Goal: Task Accomplishment & Management: Use online tool/utility

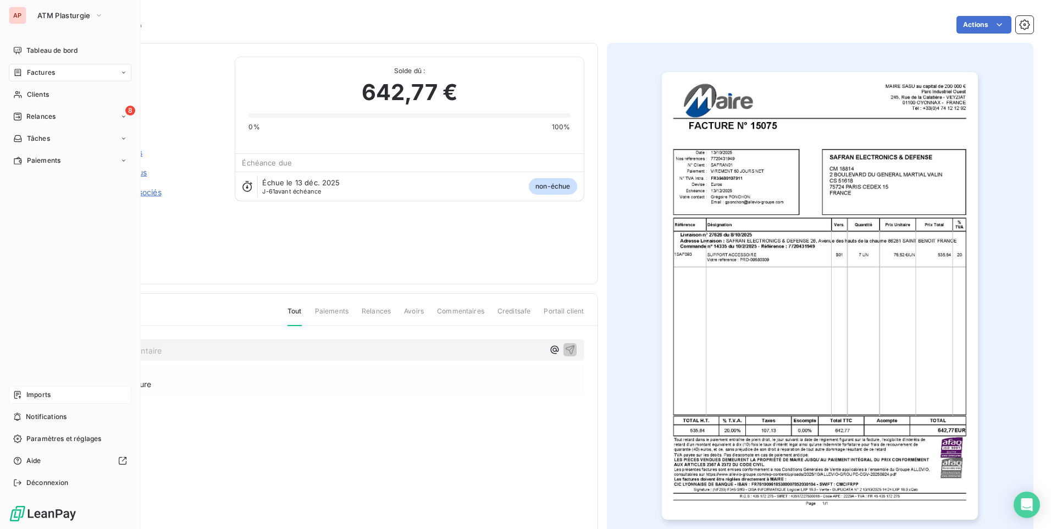
click at [27, 395] on span "Imports" at bounding box center [38, 395] width 24 height 10
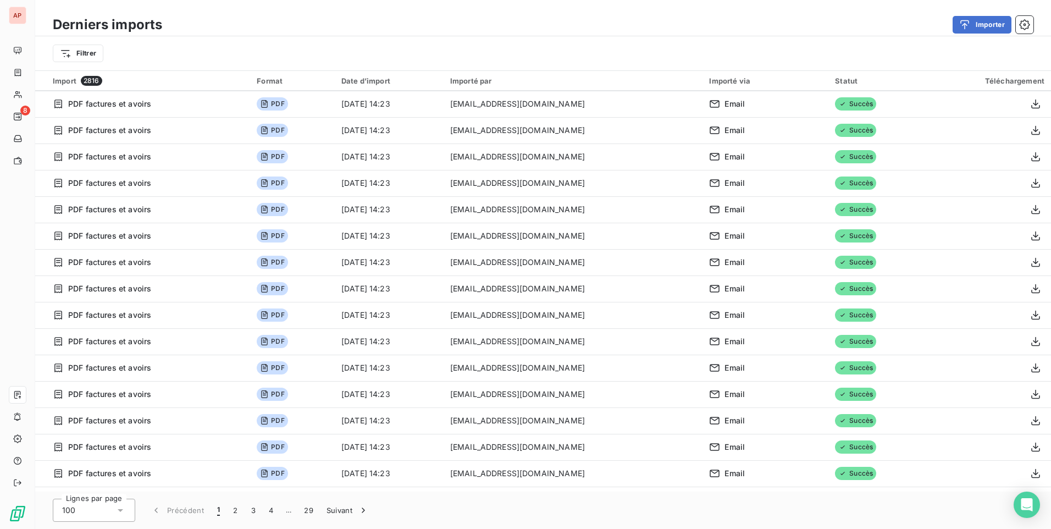
scroll to position [2238, 0]
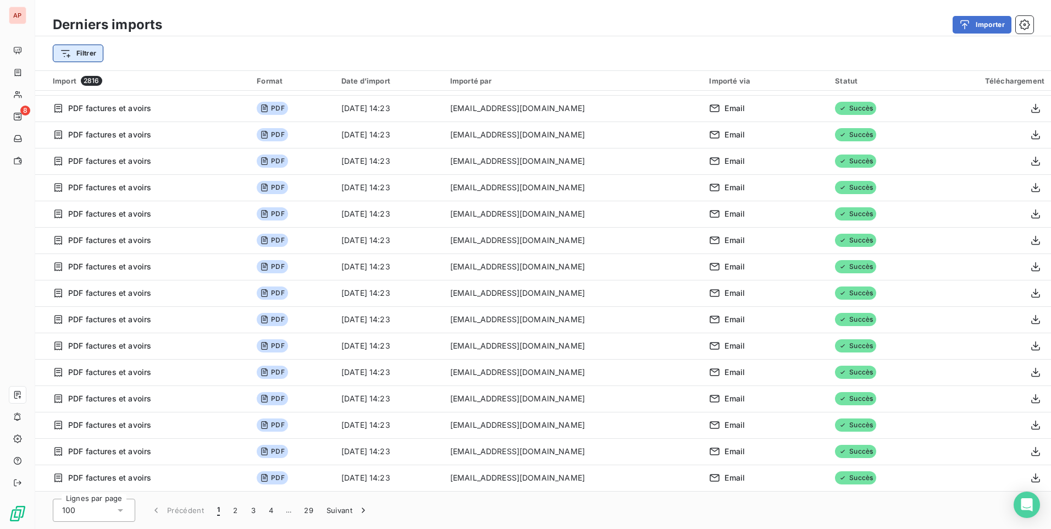
click at [92, 56] on html "AP 8 Derniers imports Importer Filtrer Import 2816 Format Date d’import Importé…" at bounding box center [525, 264] width 1051 height 529
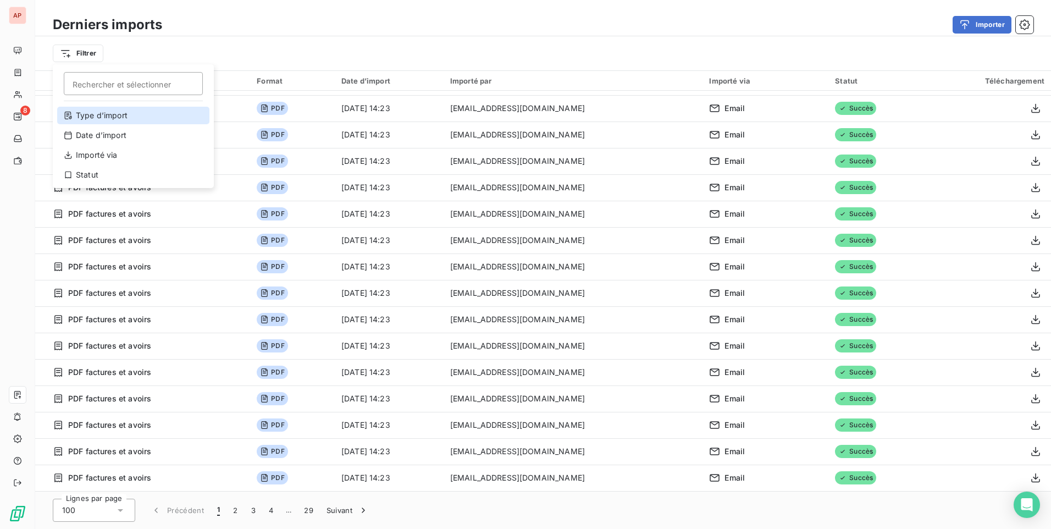
click at [118, 119] on div "Type d’import" at bounding box center [133, 116] width 152 height 18
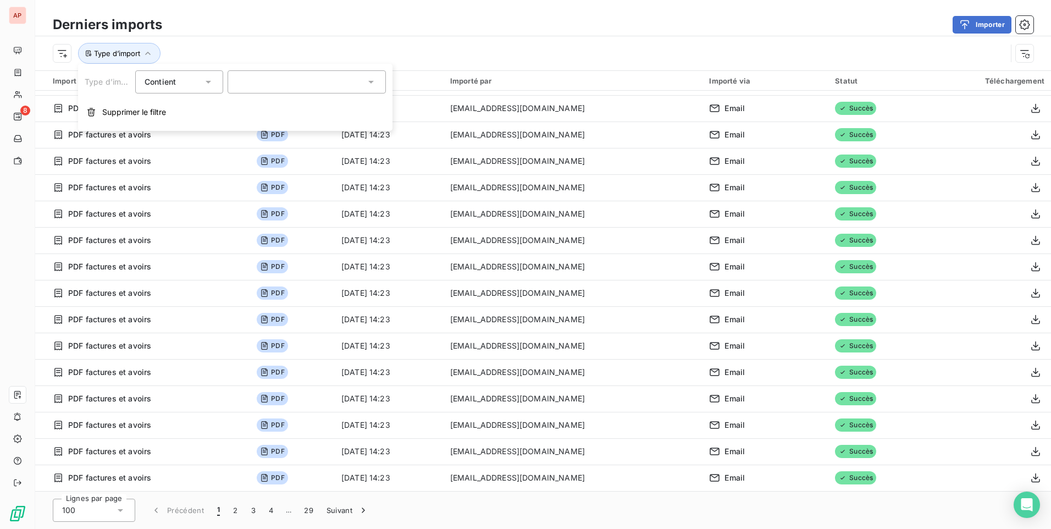
click at [368, 79] on icon at bounding box center [370, 81] width 11 height 11
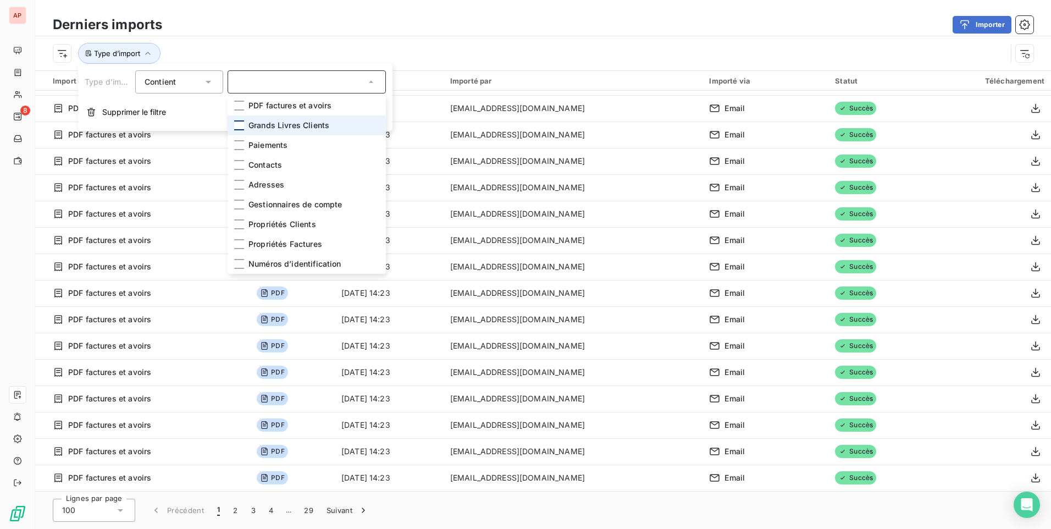
click at [239, 127] on div at bounding box center [239, 125] width 10 height 10
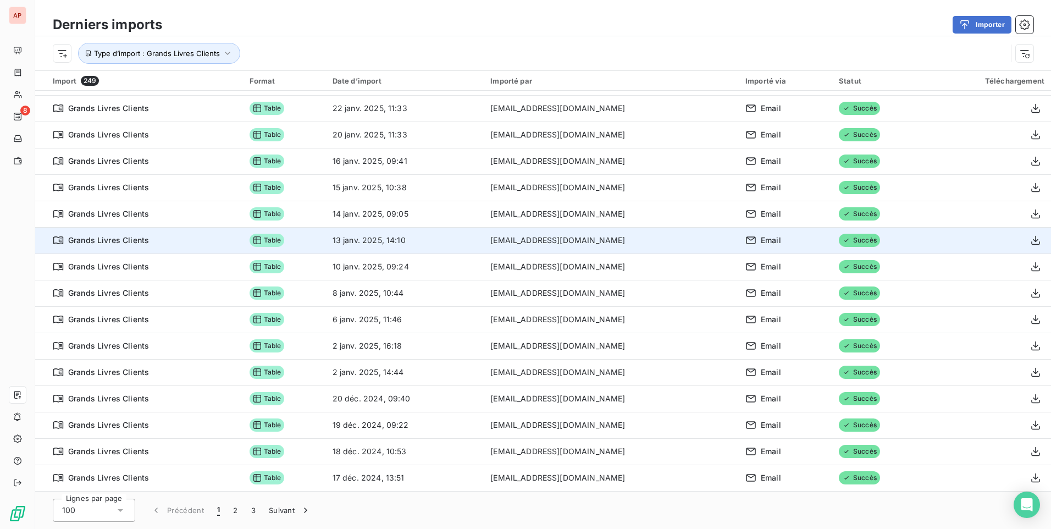
click at [172, 244] on div "Grands Livres Clients" at bounding box center [145, 240] width 184 height 11
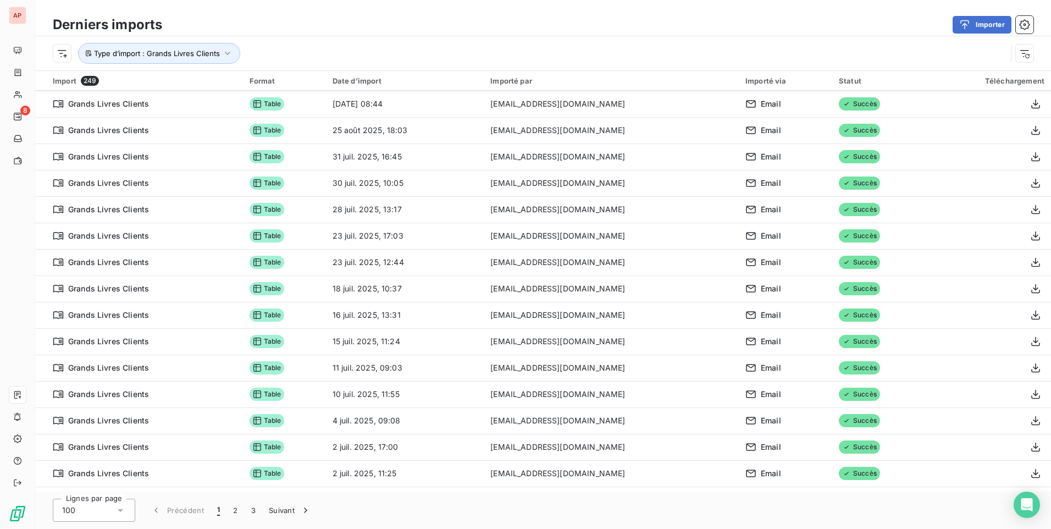
scroll to position [0, 0]
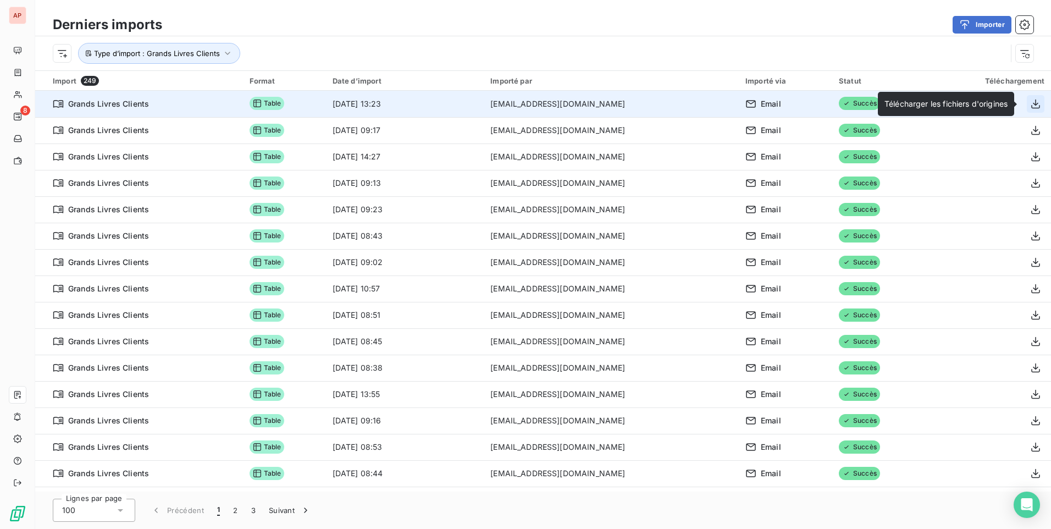
click at [1030, 102] on icon "button" at bounding box center [1035, 103] width 11 height 11
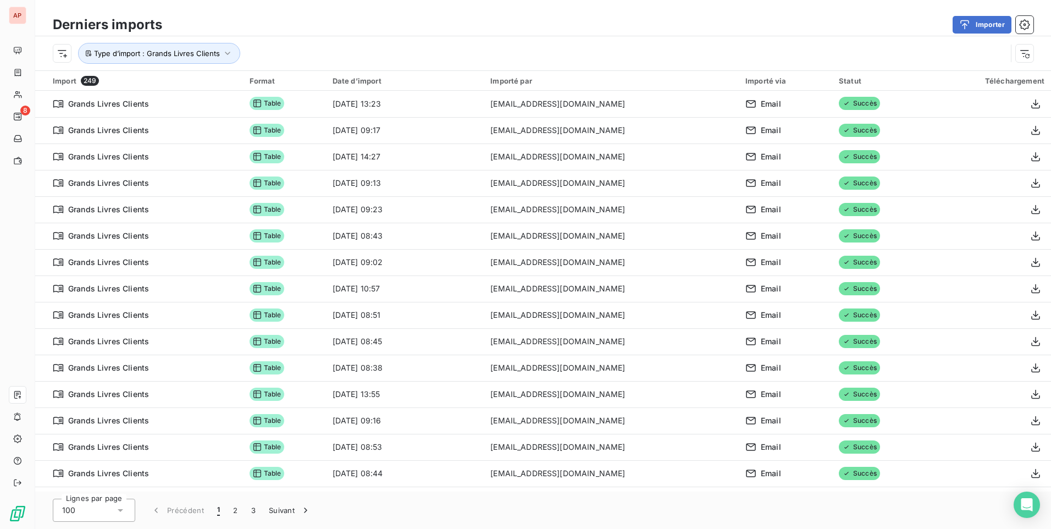
click at [489, 29] on div "Importer" at bounding box center [604, 25] width 858 height 18
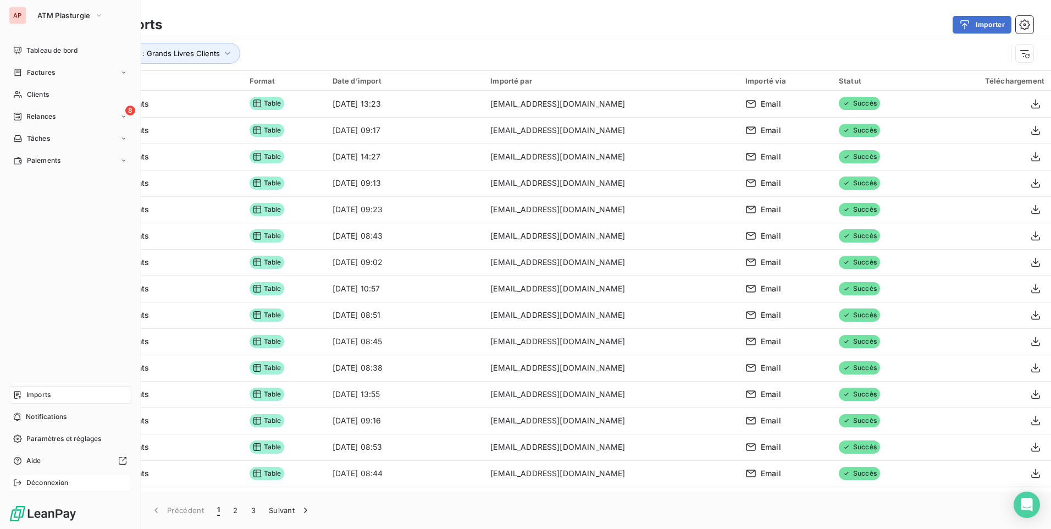
click at [19, 484] on icon at bounding box center [17, 482] width 9 height 9
